Goal: Task Accomplishment & Management: Complete application form

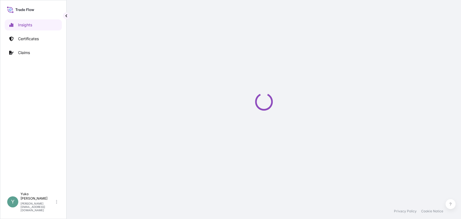
select select "2025"
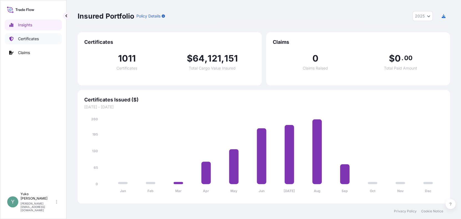
click at [36, 39] on p "Certificates" at bounding box center [28, 39] width 21 height 6
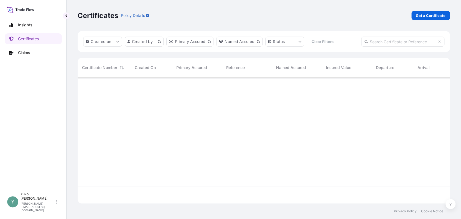
scroll to position [125, 368]
click at [428, 15] on p "Get a Certificate" at bounding box center [431, 16] width 30 height 6
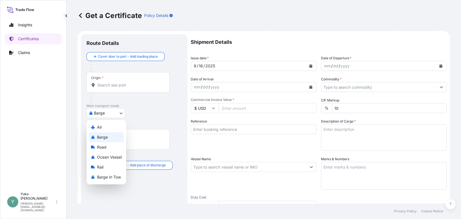
click at [118, 111] on body "Insights Certificates Claims Y [PERSON_NAME] [EMAIL_ADDRESS][DOMAIN_NAME] Get a…" at bounding box center [230, 109] width 461 height 219
click at [116, 158] on span "Ocean Vessel" at bounding box center [109, 157] width 25 height 6
select select "Ocean Vessel"
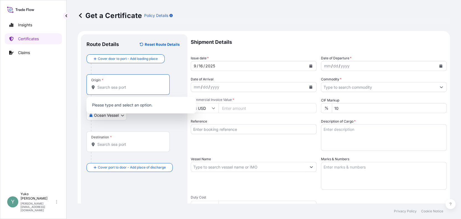
click at [120, 88] on input "Origin *" at bounding box center [129, 88] width 65 height 6
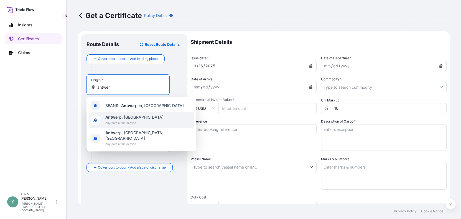
click at [131, 118] on span "Antwer p, [GEOGRAPHIC_DATA]" at bounding box center [134, 118] width 58 height 6
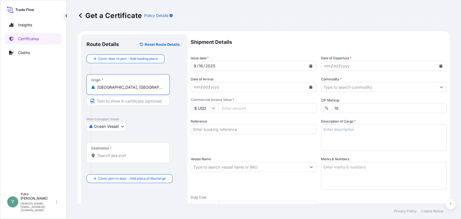
type input "[GEOGRAPHIC_DATA], [GEOGRAPHIC_DATA]"
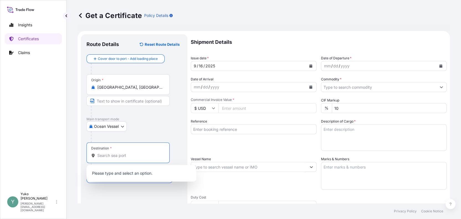
click at [138, 153] on input "Destination *" at bounding box center [129, 156] width 65 height 6
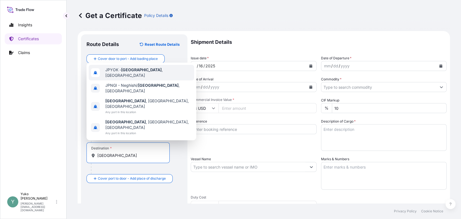
click at [145, 78] on span "JPYOK - [GEOGRAPHIC_DATA] , [GEOGRAPHIC_DATA]" at bounding box center [148, 72] width 87 height 11
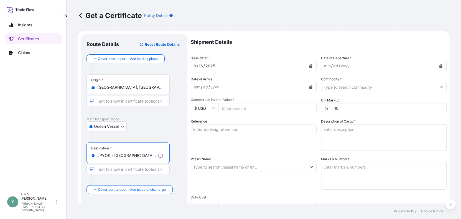
type input "JPYOK - [GEOGRAPHIC_DATA], [GEOGRAPHIC_DATA]"
click at [135, 89] on input "[GEOGRAPHIC_DATA], [GEOGRAPHIC_DATA]" at bounding box center [129, 88] width 65 height 6
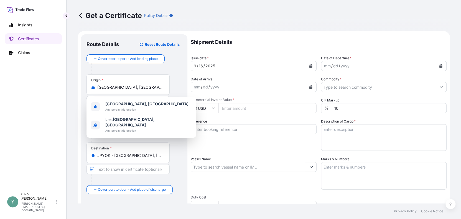
click at [161, 84] on div "Origin * [GEOGRAPHIC_DATA], [GEOGRAPHIC_DATA]" at bounding box center [128, 84] width 83 height 21
click at [161, 85] on input "[GEOGRAPHIC_DATA], [GEOGRAPHIC_DATA]" at bounding box center [129, 88] width 65 height 6
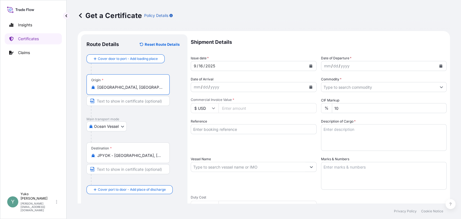
click at [440, 65] on icon "Calendar" at bounding box center [441, 65] width 3 height 3
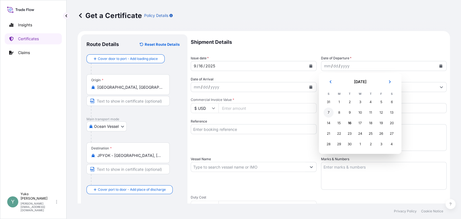
click at [331, 113] on div "7" at bounding box center [329, 113] width 10 height 10
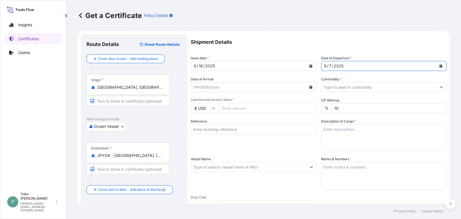
click at [400, 87] on input "Commodity *" at bounding box center [378, 87] width 115 height 10
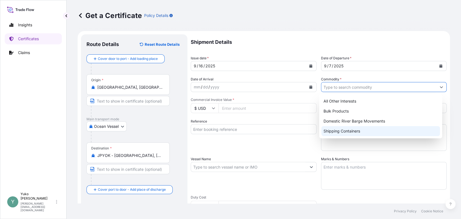
click at [357, 130] on div "Shipping Containers" at bounding box center [380, 131] width 119 height 10
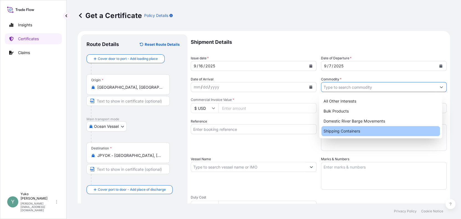
type input "Shipping Containers"
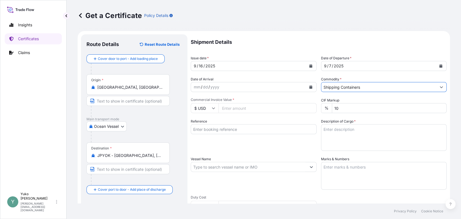
click at [213, 106] on input "$ USD" at bounding box center [205, 108] width 28 height 10
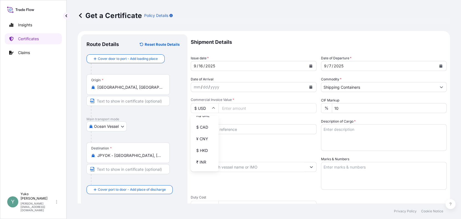
scroll to position [94, 0]
click at [202, 151] on div "¥ JPY" at bounding box center [204, 146] width 23 height 11
type input "¥ JPY"
drag, startPoint x: 241, startPoint y: 108, endPoint x: 258, endPoint y: 105, distance: 17.5
click at [241, 108] on input "Commercial Invoice Value *" at bounding box center [268, 108] width 98 height 10
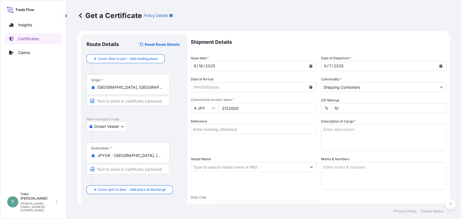
type input "3122000"
click at [352, 131] on textarea "Description of Cargo *" at bounding box center [384, 137] width 126 height 27
click at [350, 133] on textarea "Description of Cargo *" at bounding box center [384, 137] width 126 height 27
paste textarea "MERQUAT™ 2003PR POLYMER, PAIL"
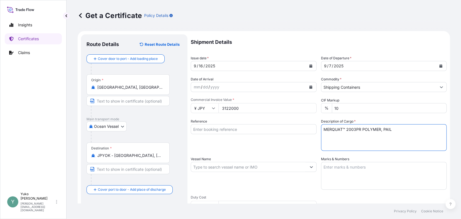
type textarea "MERQUAT™ 2003PR POLYMER, PAIL"
click at [298, 181] on div "Vessel Name" at bounding box center [254, 172] width 126 height 33
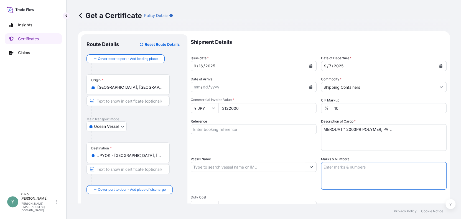
click at [331, 167] on textarea "Marks & Numbers" at bounding box center [384, 176] width 126 height 28
drag, startPoint x: 351, startPoint y: 177, endPoint x: 349, endPoint y: 174, distance: 4.0
click at [351, 177] on textarea "Marks & Numbers" at bounding box center [384, 176] width 126 height 28
paste textarea "502506003463"
type textarea "502506003463"
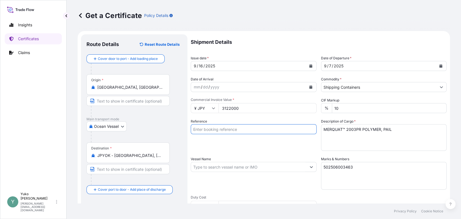
click at [229, 130] on input "Reference" at bounding box center [254, 129] width 126 height 10
drag, startPoint x: 200, startPoint y: 128, endPoint x: 200, endPoint y: 132, distance: 3.9
click at [200, 128] on input "Reference" at bounding box center [254, 129] width 126 height 10
paste input "ANR/YOK/09609"
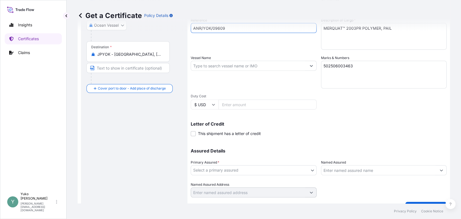
scroll to position [111, 0]
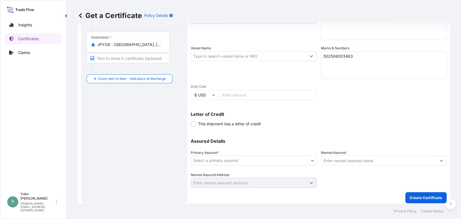
type input "ANR/YOK/09609"
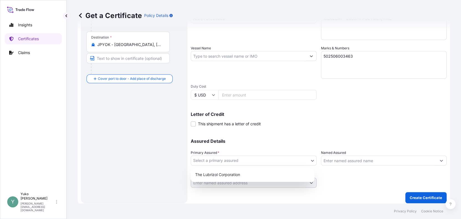
click at [230, 159] on body "Insights Certificates Claims Y [PERSON_NAME] [EMAIL_ADDRESS][DOMAIN_NAME] Get a…" at bounding box center [230, 109] width 461 height 219
click at [231, 175] on div "The Lubrizol Corporation" at bounding box center [252, 175] width 119 height 10
select select "31566"
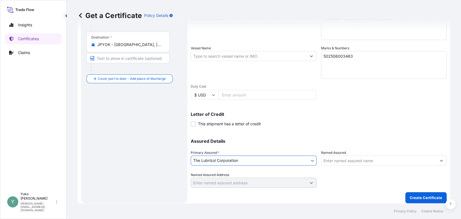
click at [352, 159] on input "Named Assured" at bounding box center [378, 161] width 115 height 10
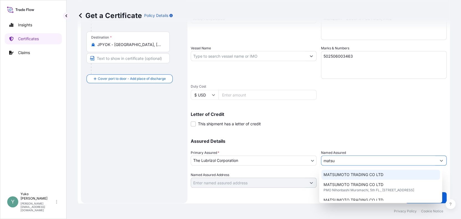
click at [351, 177] on span "MATSUMOTO TRADING CO LTD" at bounding box center [354, 175] width 60 height 6
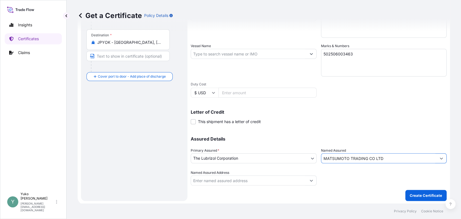
scroll to position [113, 0]
type input "MATSUMOTO TRADING CO LTD"
click at [420, 195] on p "Create Certificate" at bounding box center [426, 195] width 32 height 6
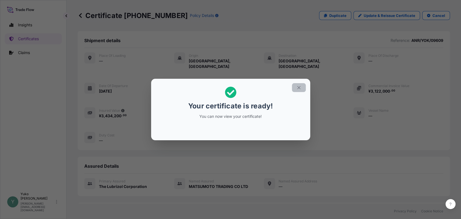
click at [303, 87] on button "button" at bounding box center [299, 87] width 14 height 9
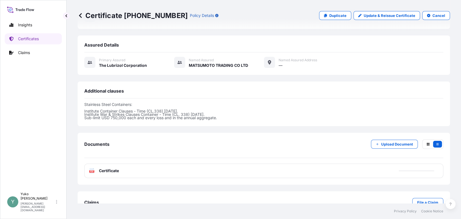
scroll to position [131, 0]
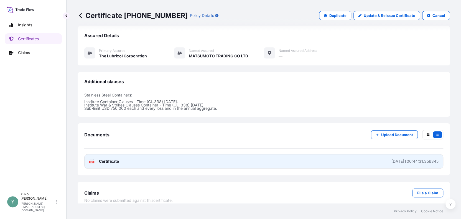
click at [105, 159] on span "Certificate" at bounding box center [109, 162] width 20 height 6
